Goal: Task Accomplishment & Management: Use online tool/utility

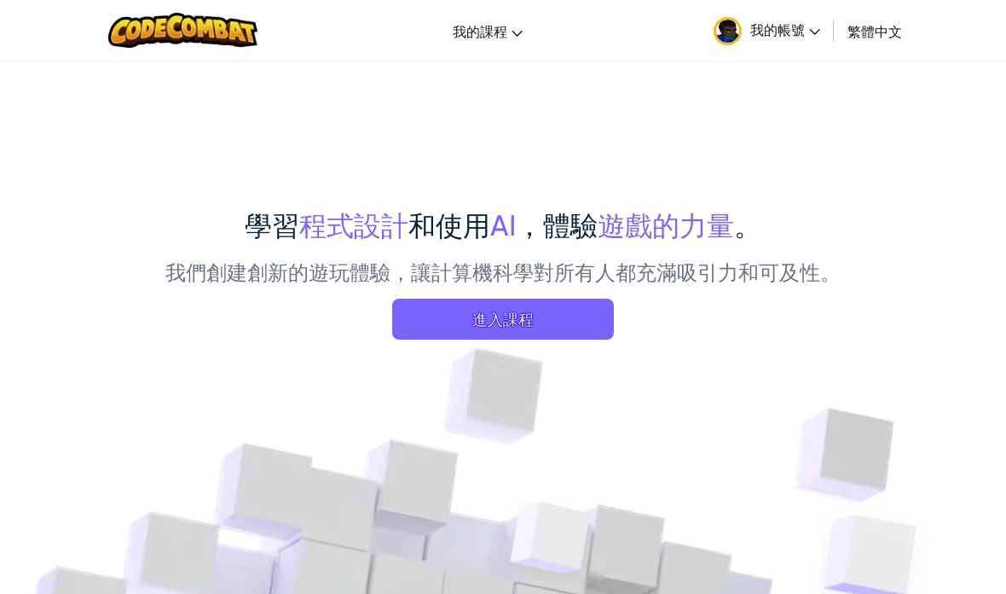
click at [563, 324] on span "進入課程" at bounding box center [503, 319] width 222 height 41
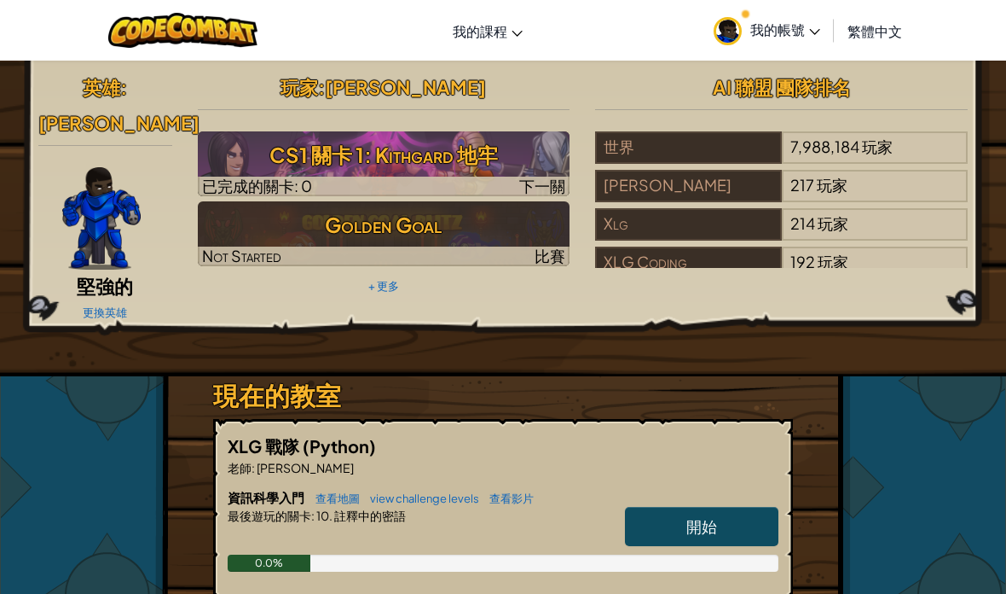
click at [762, 507] on link "開始" at bounding box center [702, 526] width 154 height 39
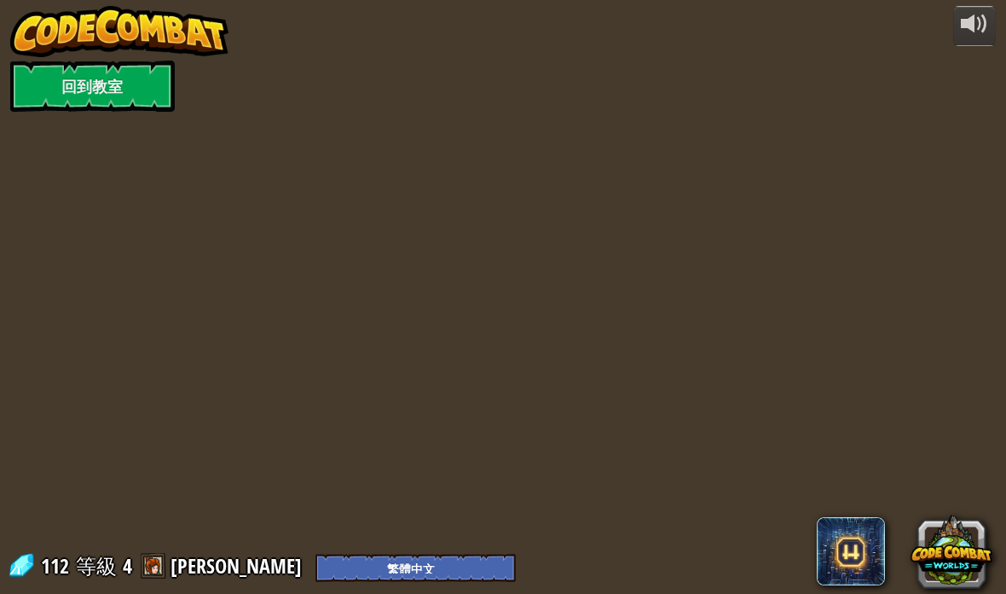
select select "zh-HANT"
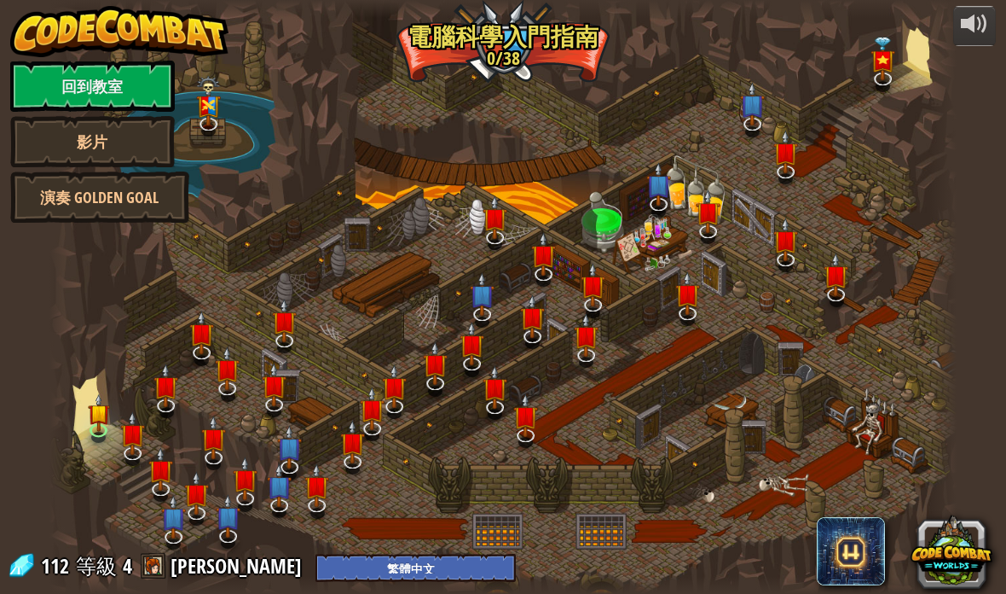
select select "zh-HANT"
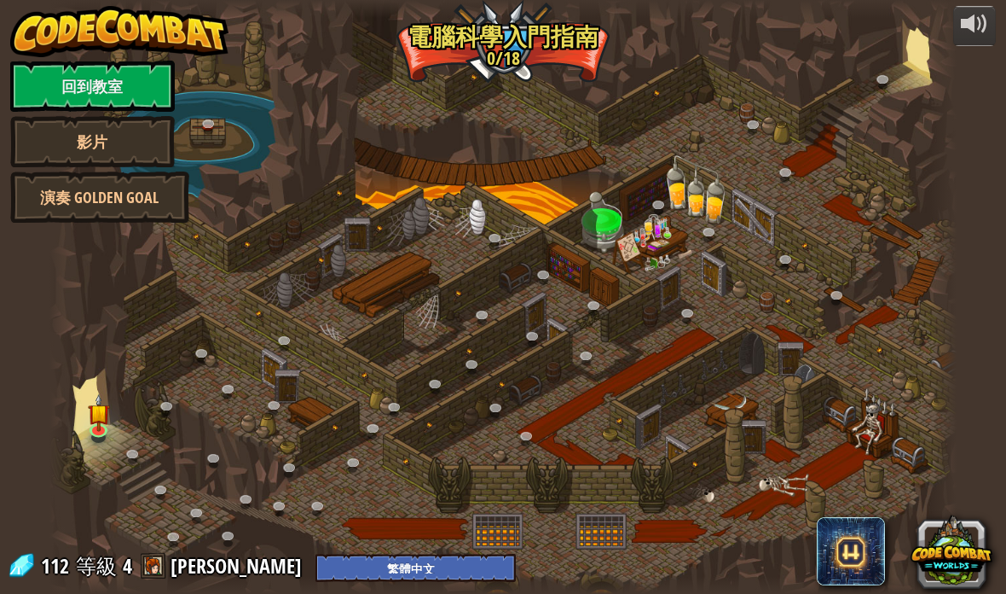
click at [86, 83] on link "回到教室" at bounding box center [92, 86] width 165 height 51
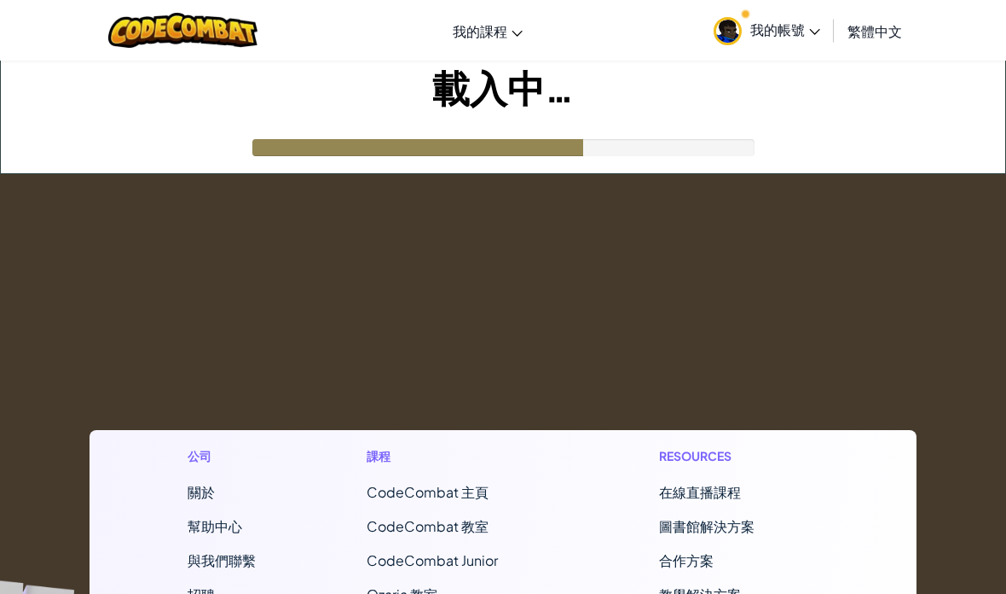
click at [818, 35] on span "我的帳號" at bounding box center [786, 29] width 70 height 18
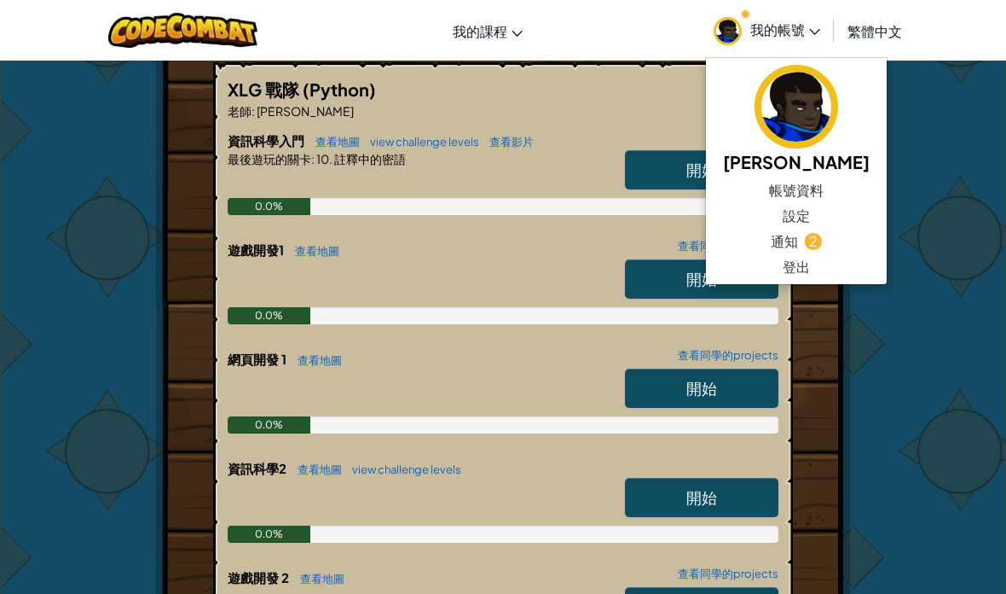
scroll to position [339, 0]
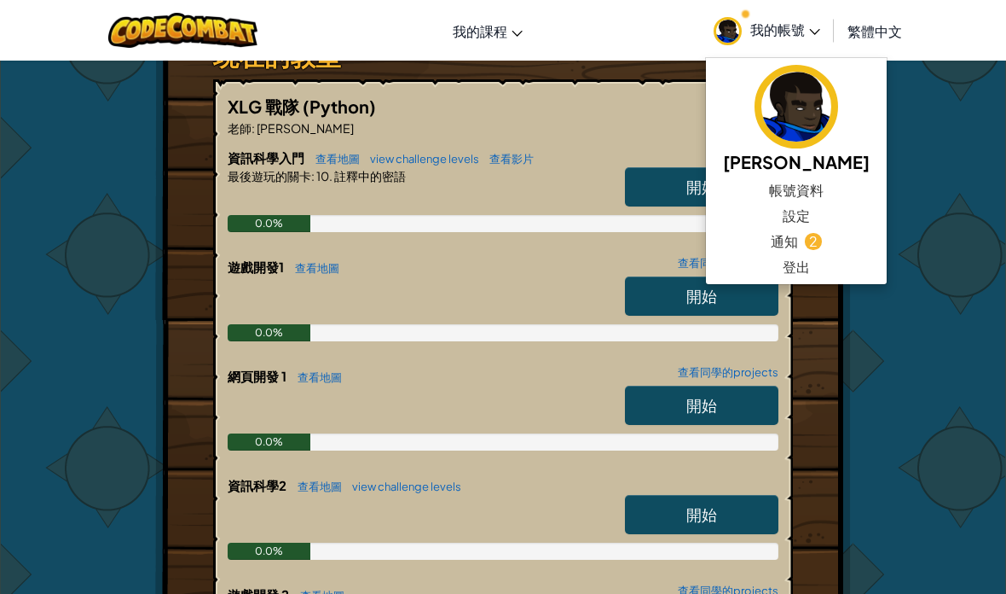
click at [768, 270] on link "登出" at bounding box center [796, 267] width 181 height 26
